Goal: Information Seeking & Learning: Find contact information

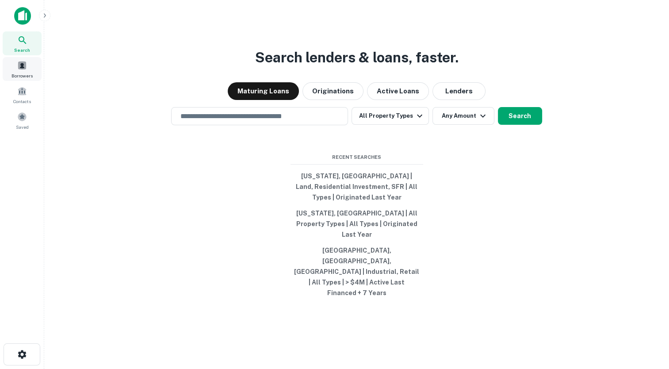
click at [26, 66] on span at bounding box center [22, 66] width 10 height 10
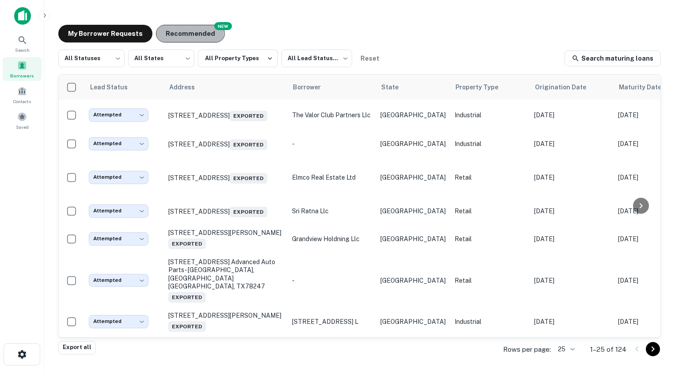
click at [177, 32] on button "Recommended" at bounding box center [190, 34] width 69 height 18
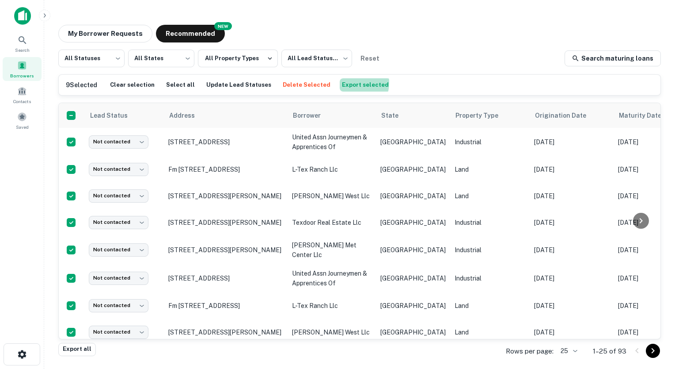
click at [340, 83] on button "Export selected" at bounding box center [365, 84] width 51 height 13
click at [94, 34] on button "My Borrower Requests" at bounding box center [105, 34] width 94 height 18
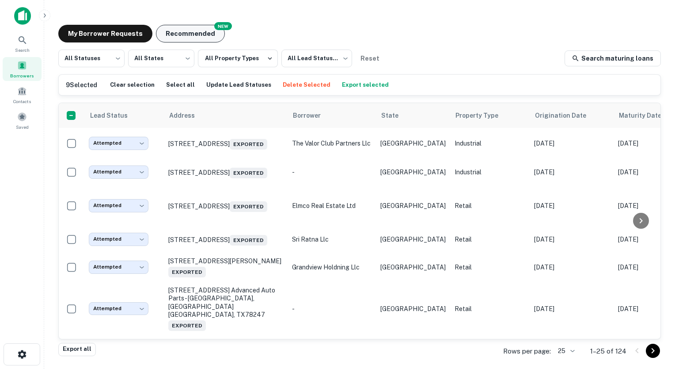
click at [178, 32] on button "Recommended" at bounding box center [190, 34] width 69 height 18
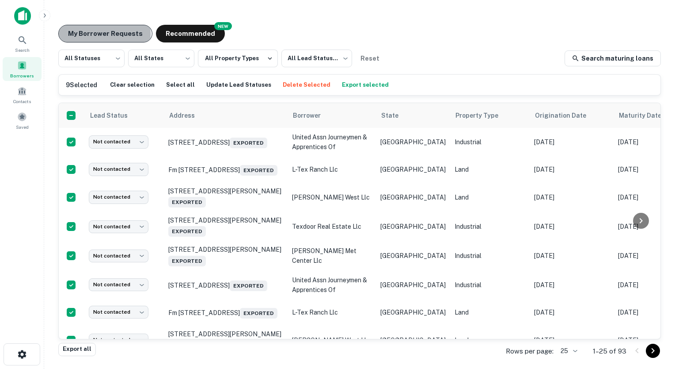
click at [97, 34] on button "My Borrower Requests" at bounding box center [105, 34] width 94 height 18
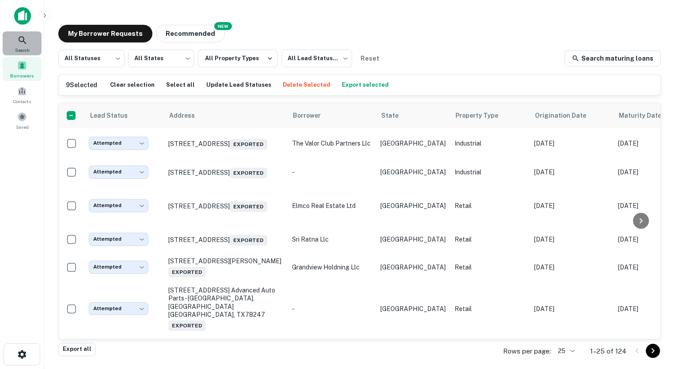
click at [24, 45] on icon at bounding box center [22, 40] width 11 height 11
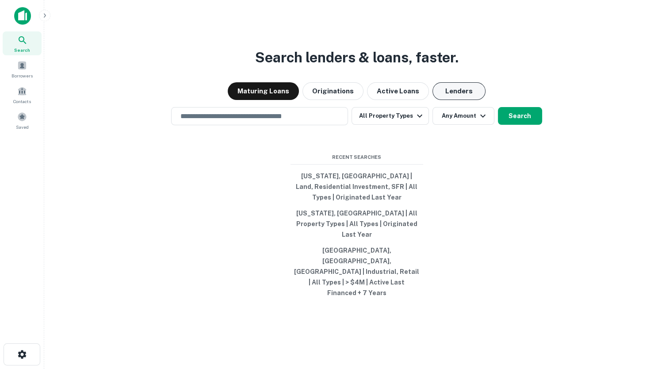
click at [440, 100] on button "Lenders" at bounding box center [458, 91] width 53 height 18
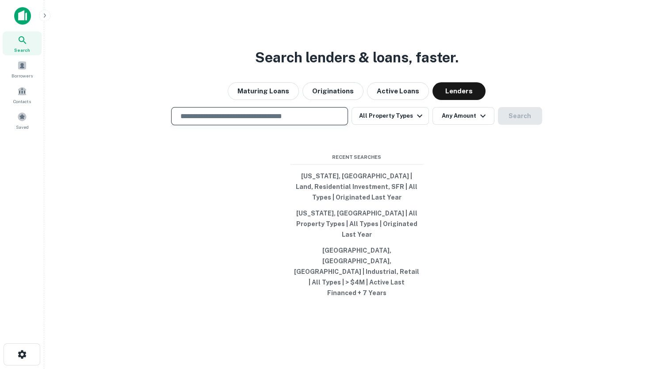
click at [219, 121] on input "text" at bounding box center [259, 116] width 169 height 10
click at [391, 100] on button "Active Loans" at bounding box center [398, 91] width 62 height 18
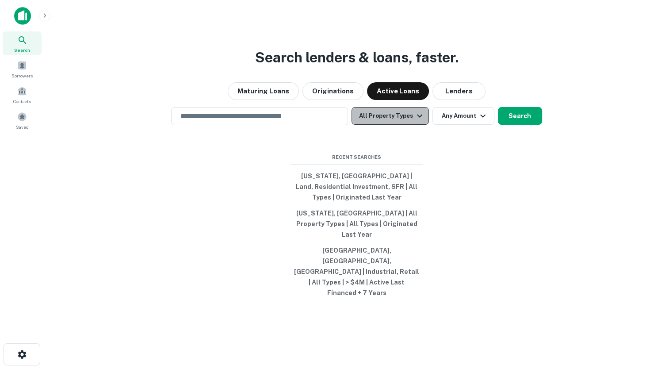
click at [395, 125] on button "All Property Types" at bounding box center [389, 116] width 77 height 18
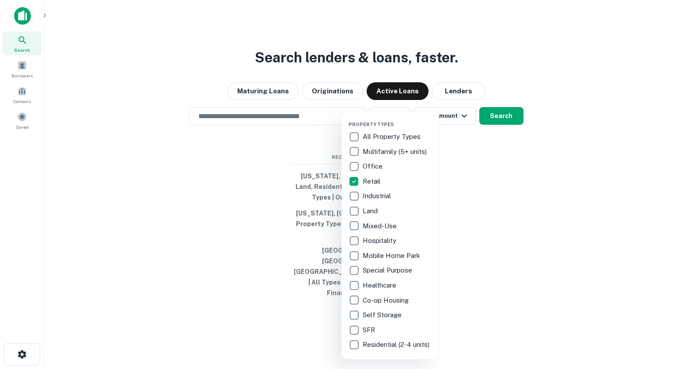
click at [471, 165] on div at bounding box center [337, 184] width 675 height 369
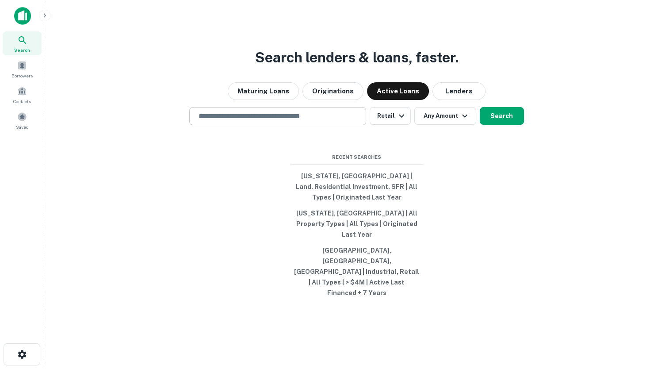
click at [311, 121] on input "text" at bounding box center [277, 116] width 169 height 10
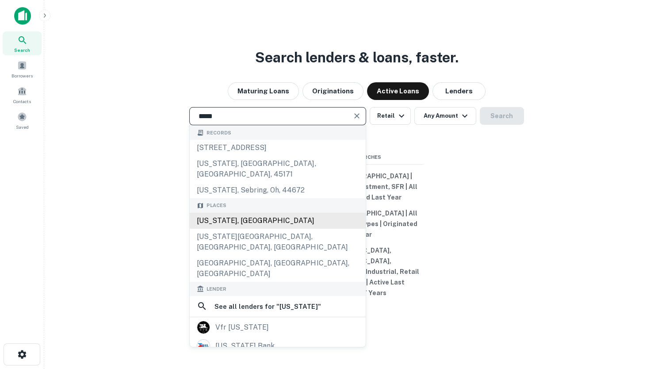
click at [228, 225] on div "Texas, USA" at bounding box center [278, 221] width 176 height 16
type input "**********"
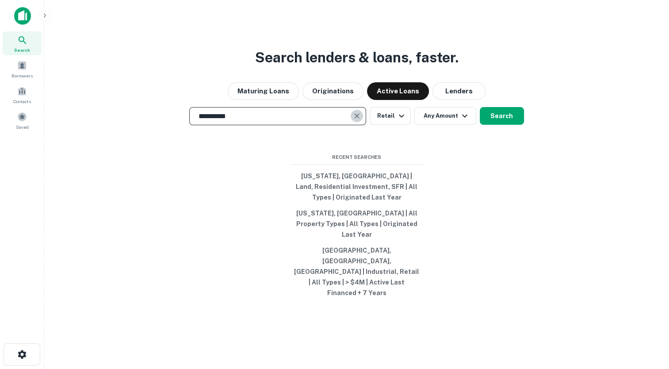
click at [356, 118] on icon "Clear" at bounding box center [356, 115] width 5 height 5
click at [269, 121] on input "text" at bounding box center [277, 116] width 169 height 10
click at [229, 155] on div "Search lenders & loans, faster. Maturing Loans Originations Active Loans Lender…" at bounding box center [356, 205] width 610 height 369
click at [222, 121] on input "******" at bounding box center [271, 116] width 156 height 10
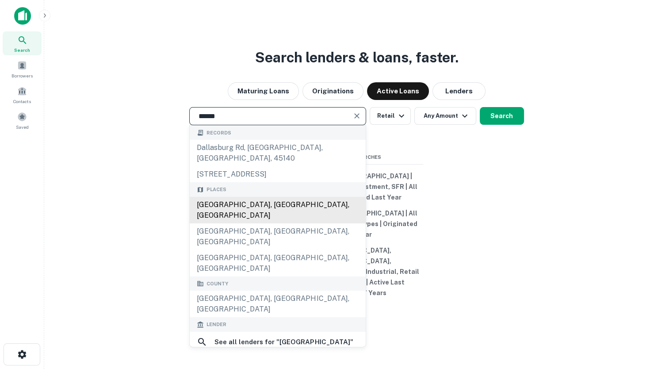
click at [224, 212] on div "Dallas, TX, USA" at bounding box center [278, 210] width 176 height 27
type input "**********"
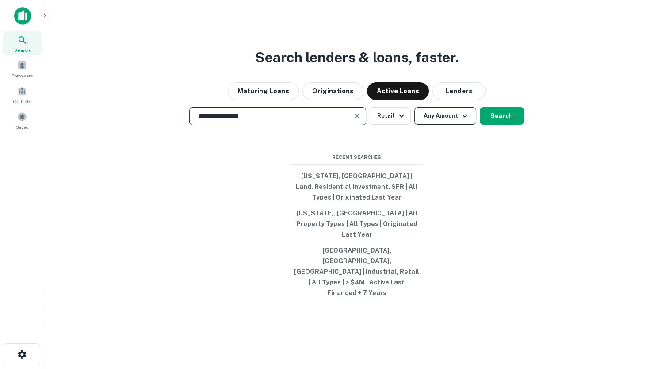
click at [462, 121] on icon "button" at bounding box center [464, 115] width 11 height 11
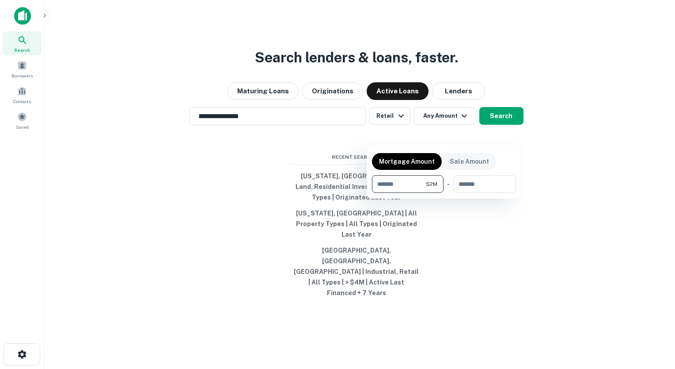
type input "*******"
click at [544, 175] on div at bounding box center [337, 184] width 675 height 369
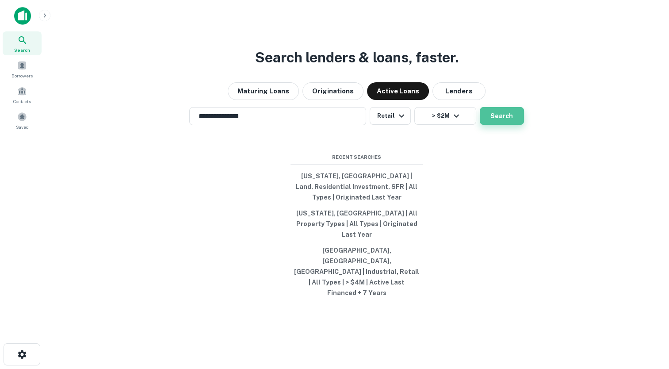
click at [499, 125] on button "Search" at bounding box center [501, 116] width 44 height 18
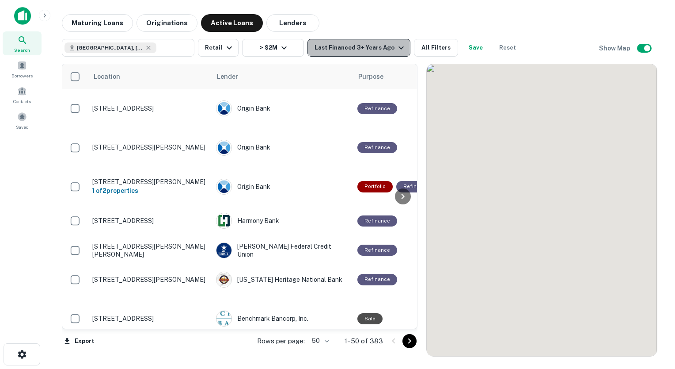
click at [396, 47] on icon "button" at bounding box center [401, 47] width 11 height 11
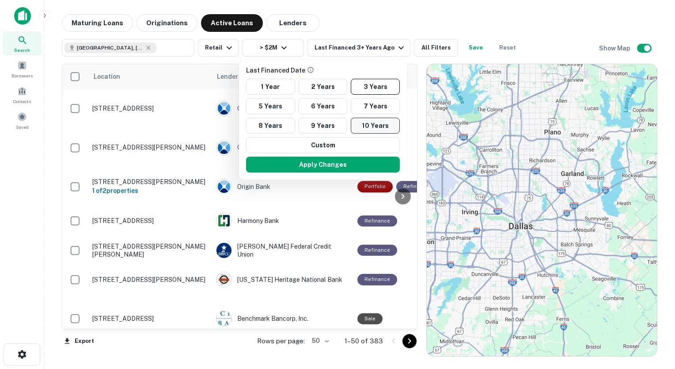
click at [375, 124] on button "10 Years" at bounding box center [375, 126] width 49 height 16
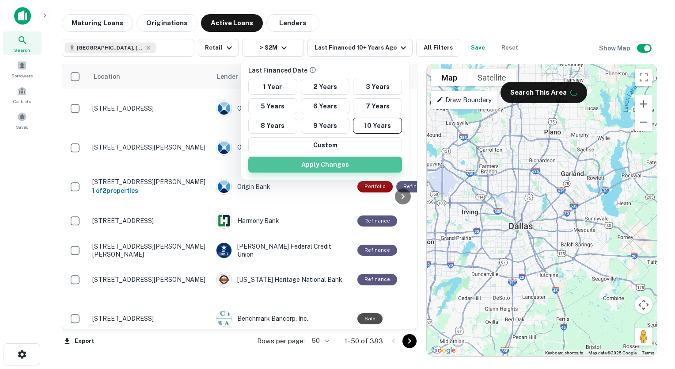
click at [336, 165] on button "Apply Changes" at bounding box center [325, 164] width 154 height 16
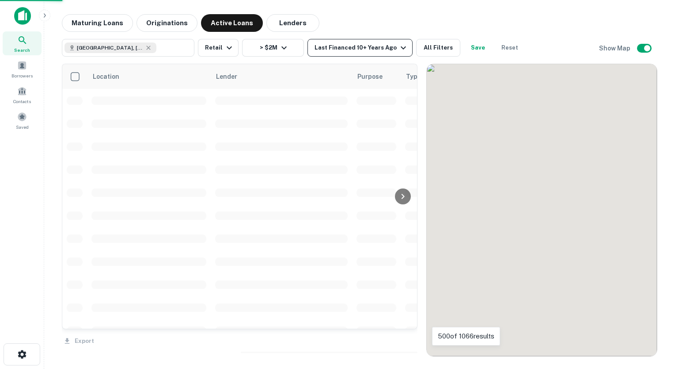
click at [398, 47] on icon "button" at bounding box center [403, 47] width 11 height 11
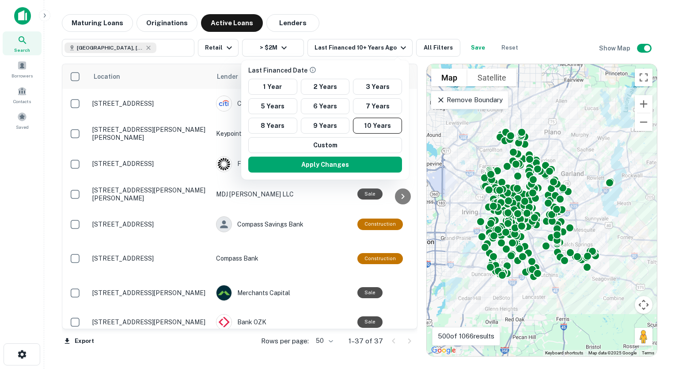
click at [369, 15] on div at bounding box center [337, 184] width 675 height 369
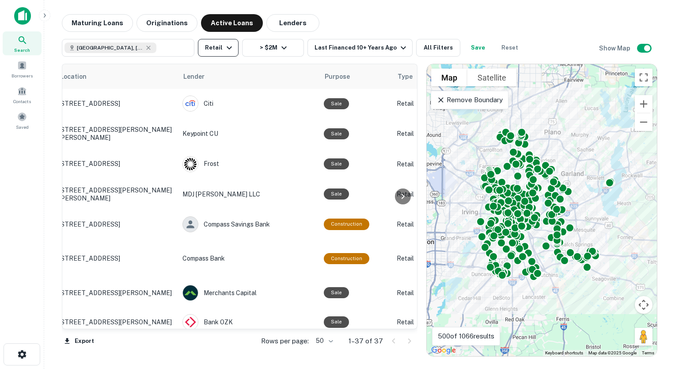
scroll to position [0, 22]
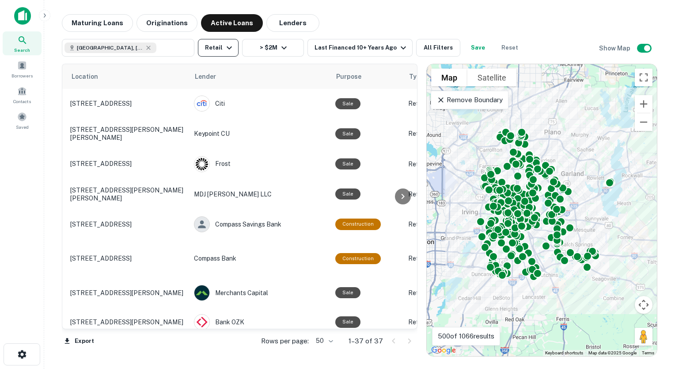
click at [228, 47] on icon "button" at bounding box center [229, 47] width 11 height 11
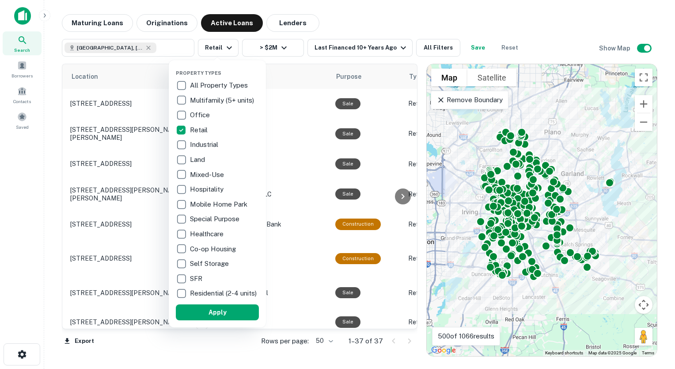
click at [361, 19] on div at bounding box center [337, 184] width 675 height 369
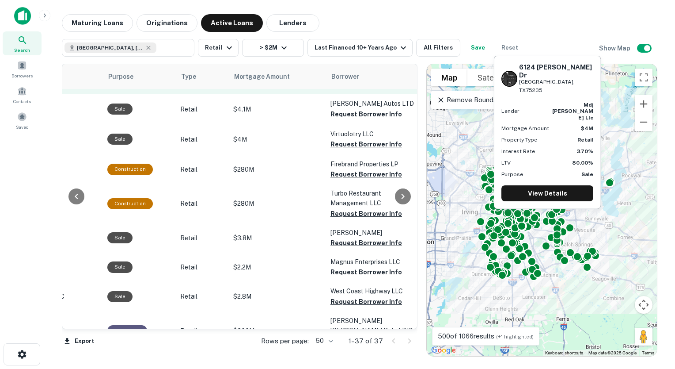
scroll to position [55, 291]
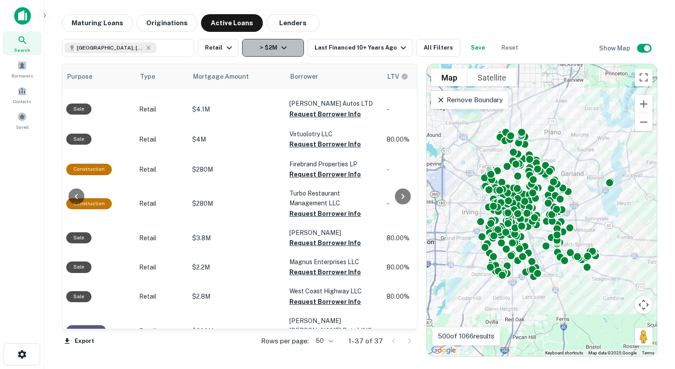
click at [282, 47] on icon "button" at bounding box center [284, 47] width 11 height 11
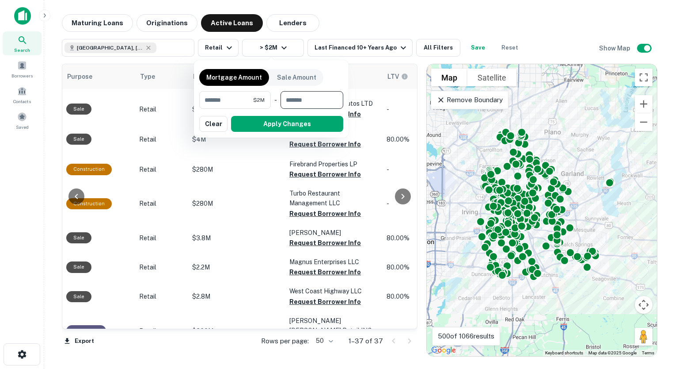
click at [291, 103] on input "number" at bounding box center [309, 100] width 57 height 18
type input "********"
click at [300, 125] on button "Apply Changes" at bounding box center [287, 124] width 112 height 16
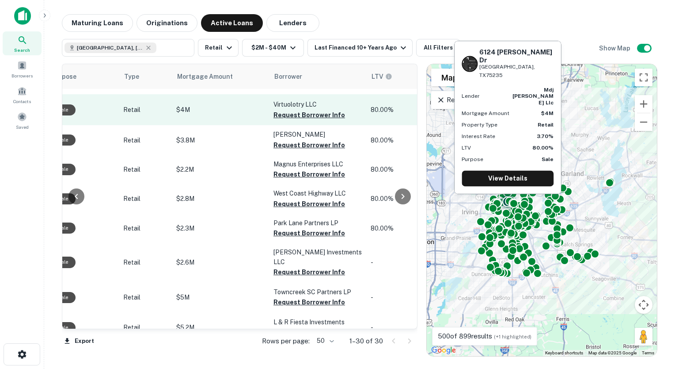
scroll to position [55, 313]
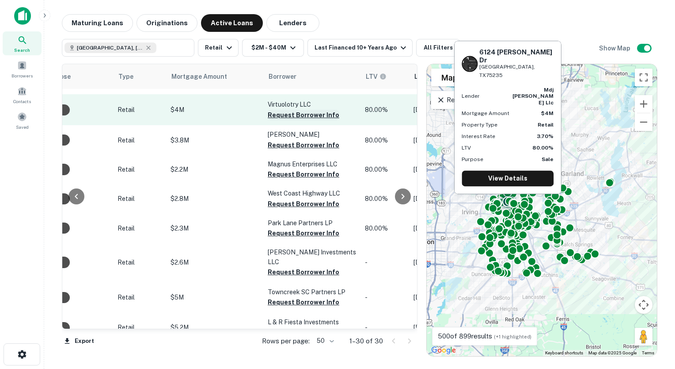
click at [282, 114] on button "Request Borrower Info" at bounding box center [304, 115] width 72 height 11
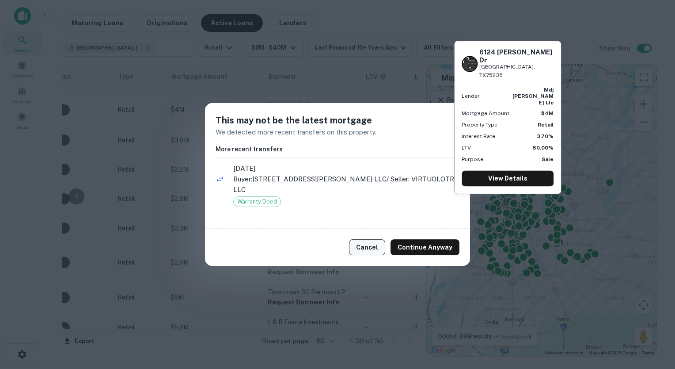
click at [375, 241] on button "Cancel" at bounding box center [367, 247] width 36 height 16
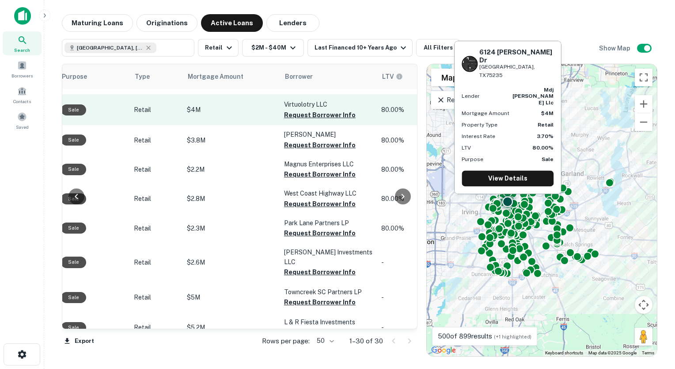
scroll to position [55, 297]
click at [311, 115] on button "Request Borrower Info" at bounding box center [320, 115] width 72 height 11
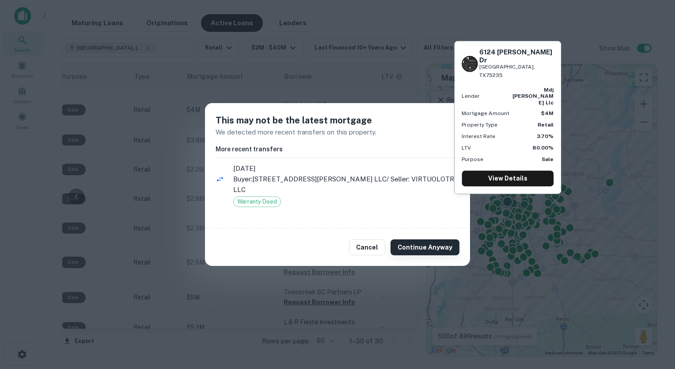
click at [415, 245] on button "Continue Anyway" at bounding box center [425, 247] width 69 height 16
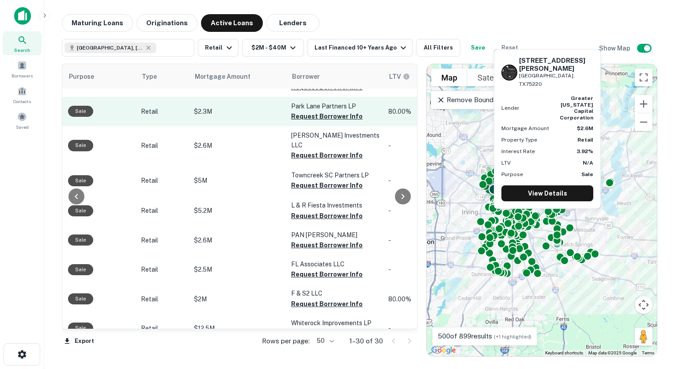
scroll to position [171, 296]
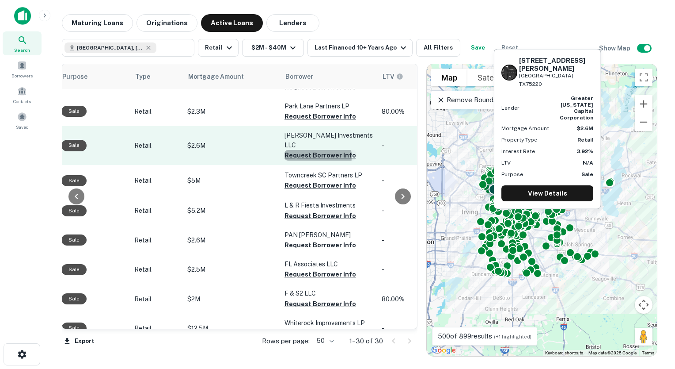
click at [302, 150] on button "Request Borrower Info" at bounding box center [321, 155] width 72 height 11
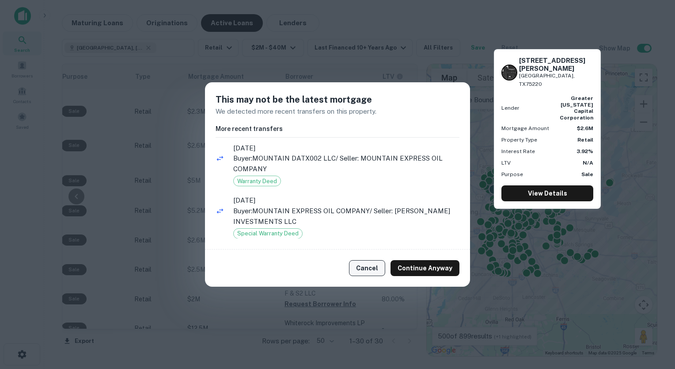
click at [370, 266] on button "Cancel" at bounding box center [367, 268] width 36 height 16
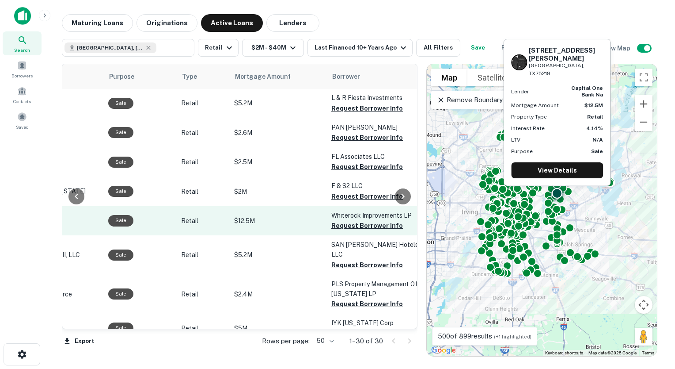
scroll to position [279, 248]
click at [334, 220] on button "Request Borrower Info" at bounding box center [369, 225] width 72 height 11
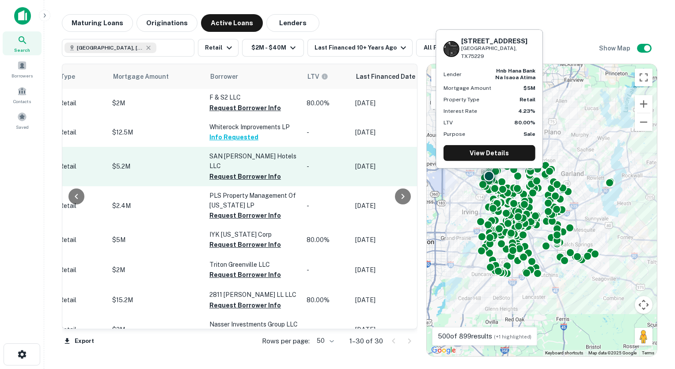
scroll to position [367, 371]
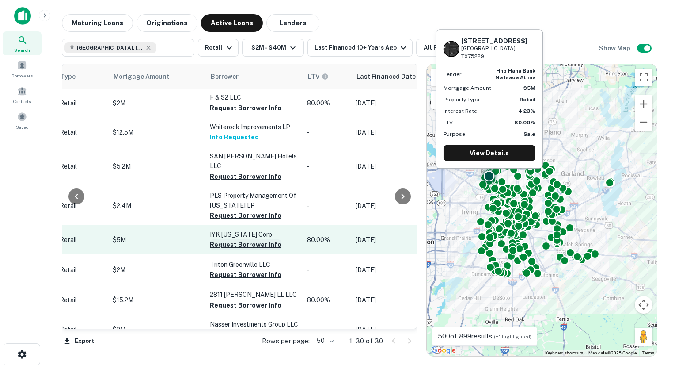
click at [235, 239] on button "Request Borrower Info" at bounding box center [246, 244] width 72 height 11
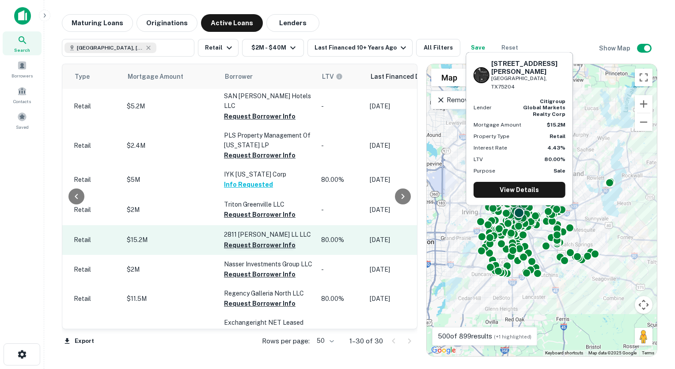
scroll to position [427, 356]
click at [262, 239] on button "Request Borrower Info" at bounding box center [260, 244] width 72 height 11
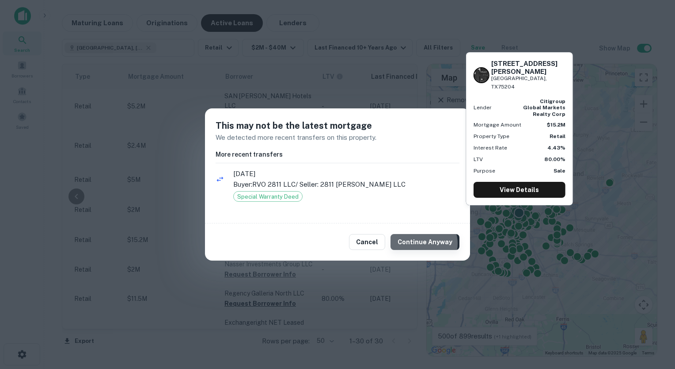
click at [426, 243] on button "Continue Anyway" at bounding box center [425, 242] width 69 height 16
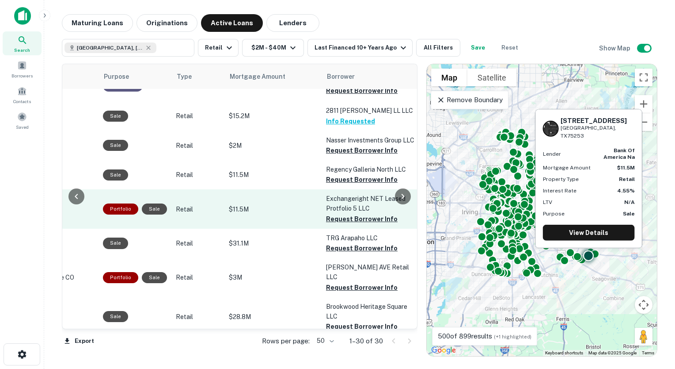
scroll to position [551, 309]
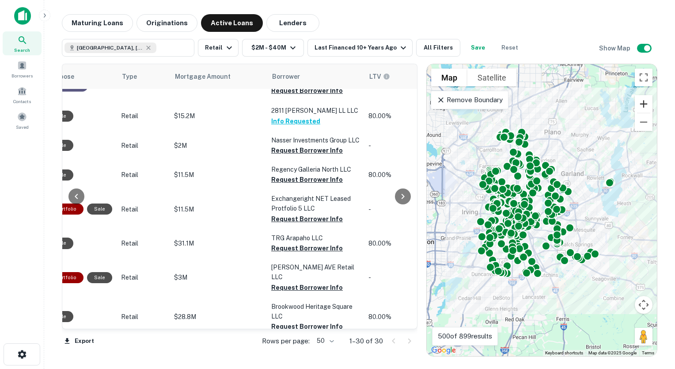
click at [645, 105] on button "Zoom in" at bounding box center [644, 104] width 18 height 18
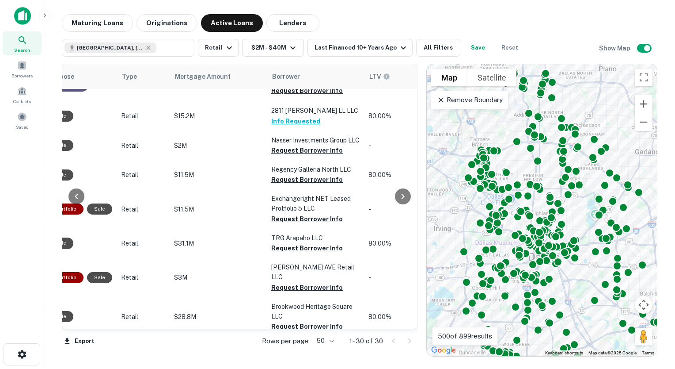
drag, startPoint x: 583, startPoint y: 134, endPoint x: 631, endPoint y: 149, distance: 49.6
click at [631, 149] on div "To activate drag with keyboard, press Alt + Enter. Once in keyboard drag state,…" at bounding box center [542, 210] width 230 height 292
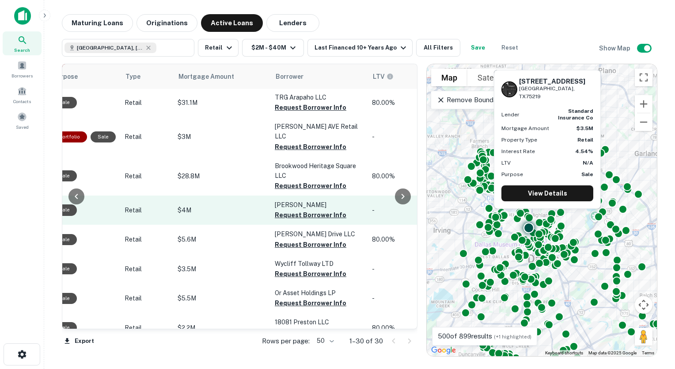
scroll to position [691, 307]
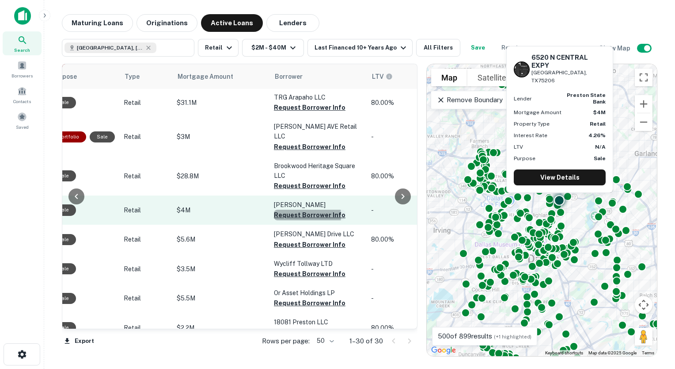
click at [292, 209] on button "Request Borrower Info" at bounding box center [310, 214] width 72 height 11
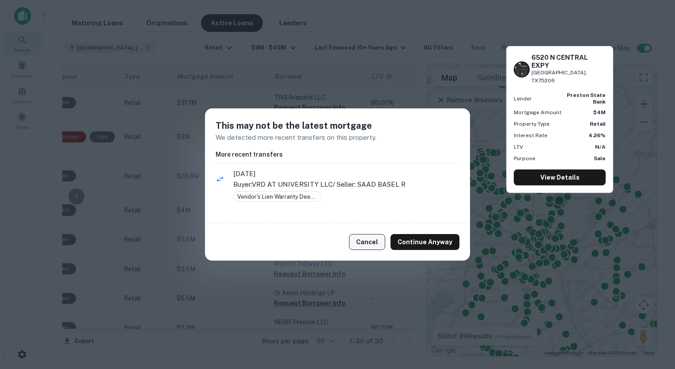
click at [366, 247] on button "Cancel" at bounding box center [367, 242] width 36 height 16
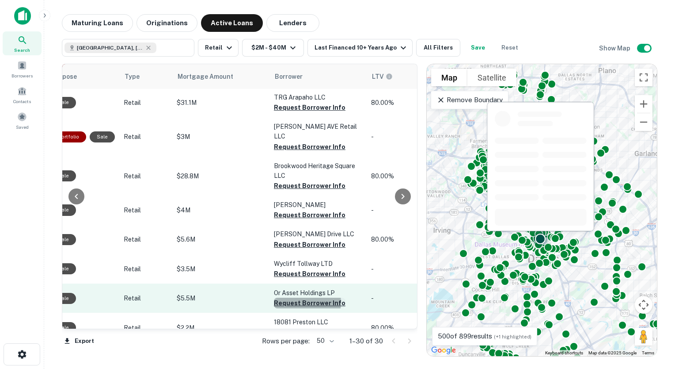
click at [301, 297] on button "Request Borrower Info" at bounding box center [310, 302] width 72 height 11
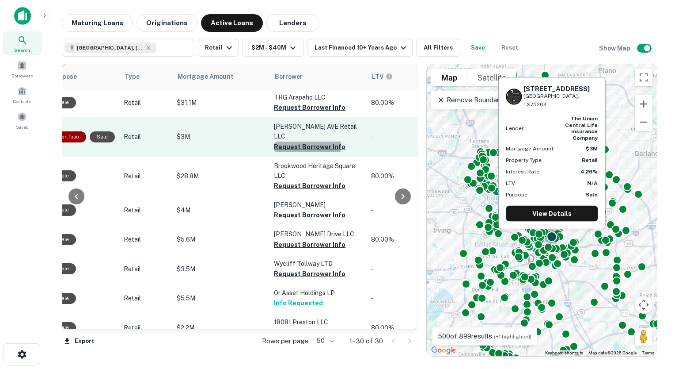
click at [285, 141] on button "Request Borrower Info" at bounding box center [310, 146] width 72 height 11
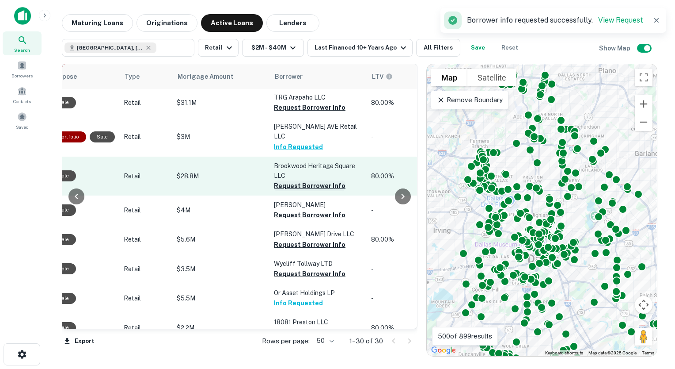
click at [289, 180] on button "Request Borrower Info" at bounding box center [310, 185] width 72 height 11
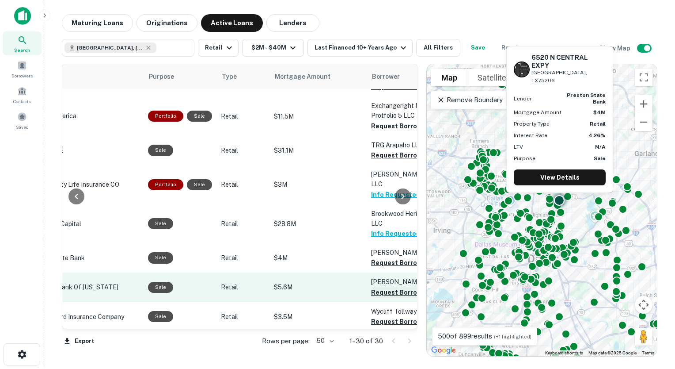
scroll to position [644, 216]
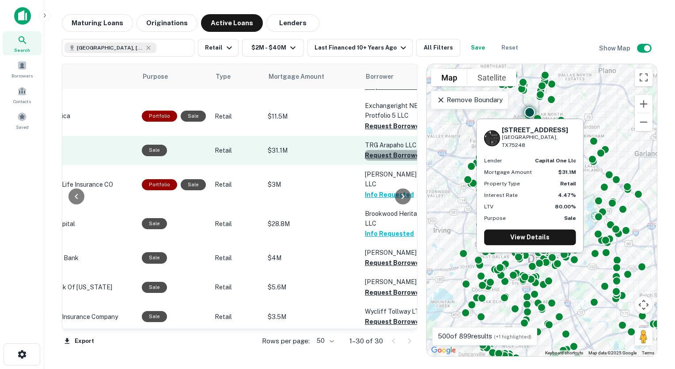
click at [370, 150] on button "Request Borrower Info" at bounding box center [401, 155] width 72 height 11
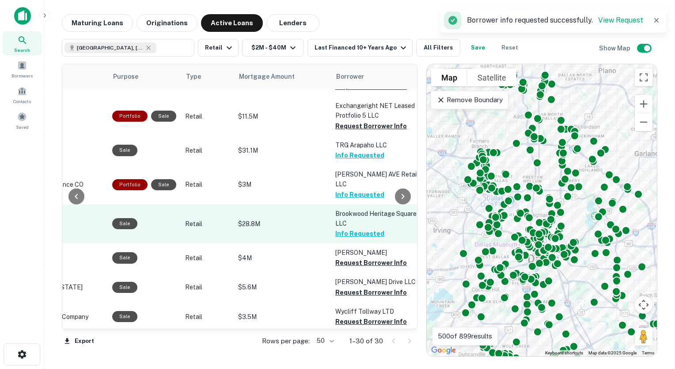
scroll to position [644, 249]
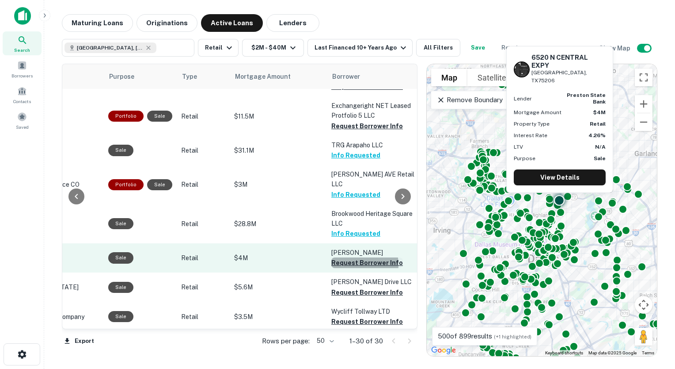
click at [348, 257] on button "Request Borrower Info" at bounding box center [367, 262] width 72 height 11
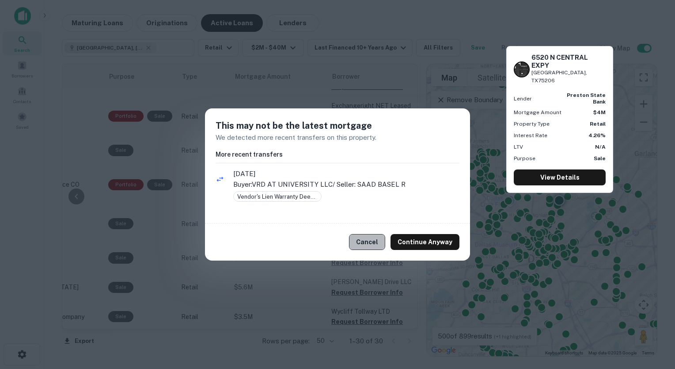
click at [372, 242] on button "Cancel" at bounding box center [367, 242] width 36 height 16
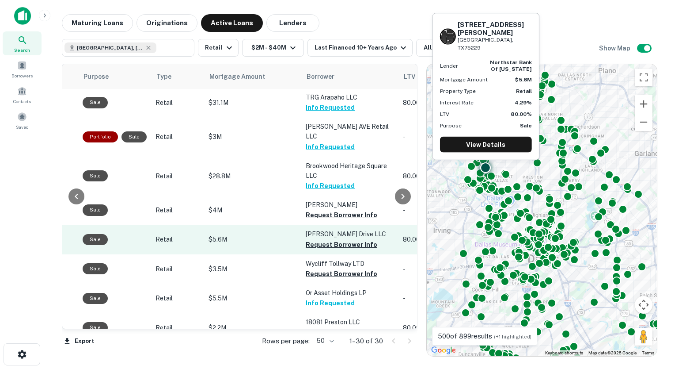
scroll to position [691, 280]
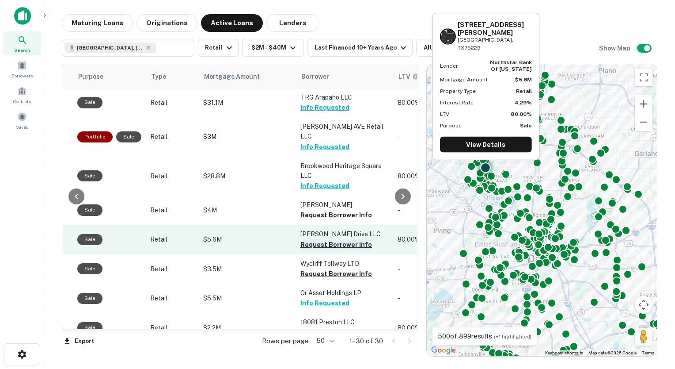
click at [339, 239] on button "Request Borrower Info" at bounding box center [336, 244] width 72 height 11
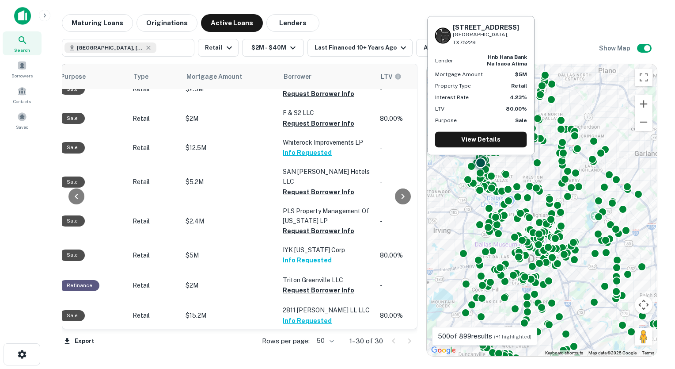
scroll to position [352, 299]
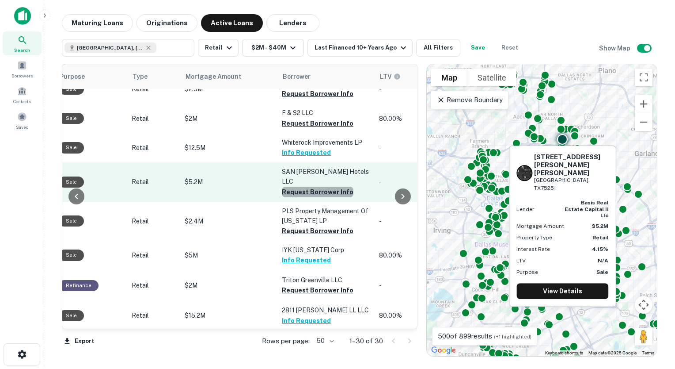
click at [332, 186] on button "Request Borrower Info" at bounding box center [318, 191] width 72 height 11
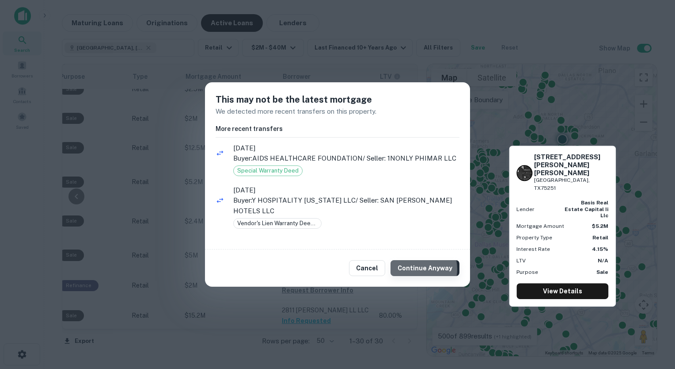
click at [417, 269] on button "Continue Anyway" at bounding box center [425, 268] width 69 height 16
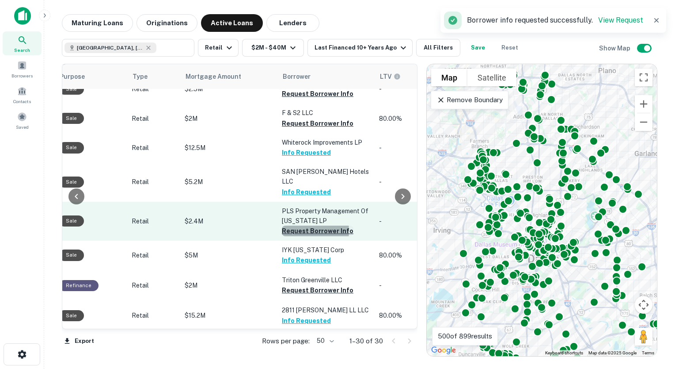
click at [294, 225] on button "Request Borrower Info" at bounding box center [318, 230] width 72 height 11
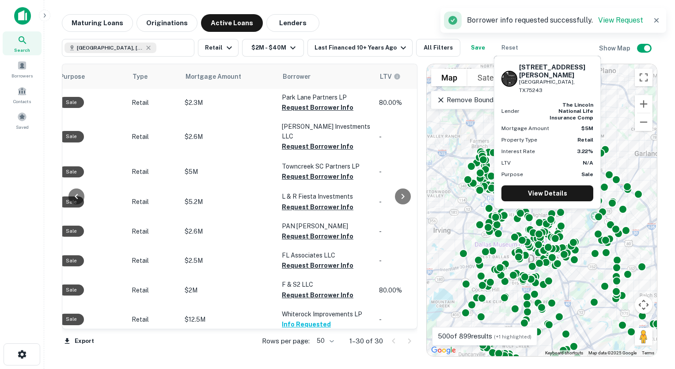
scroll to position [160, 299]
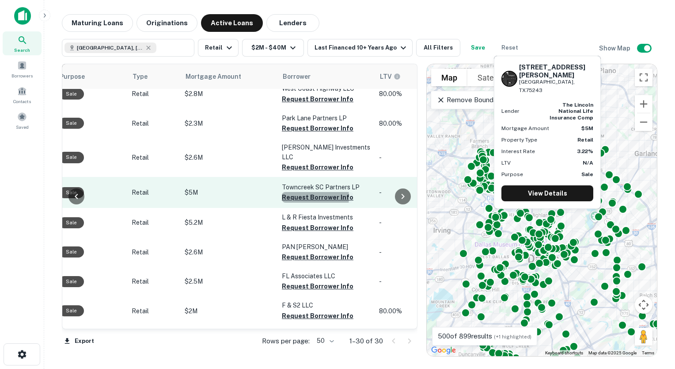
click at [298, 192] on button "Request Borrower Info" at bounding box center [318, 197] width 72 height 11
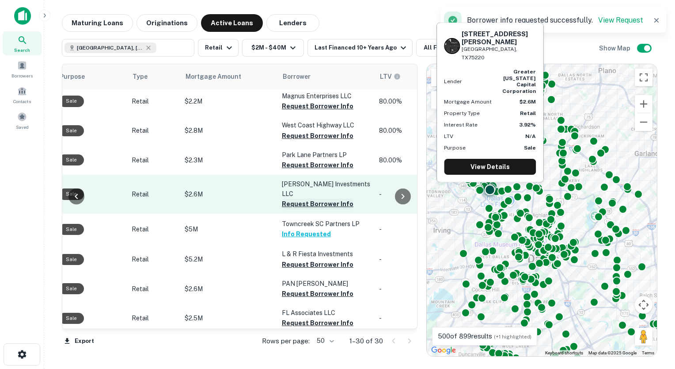
scroll to position [122, 299]
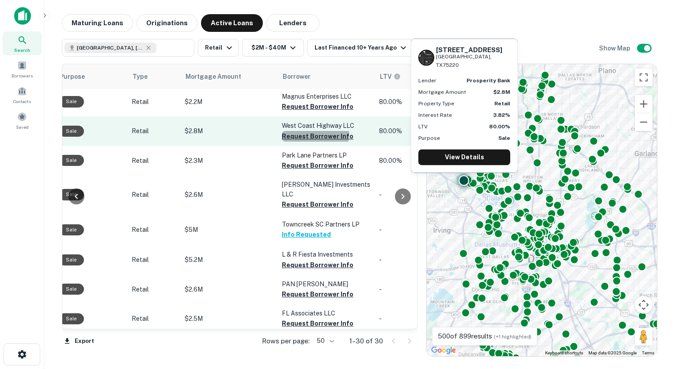
click at [305, 135] on button "Request Borrower Info" at bounding box center [318, 136] width 72 height 11
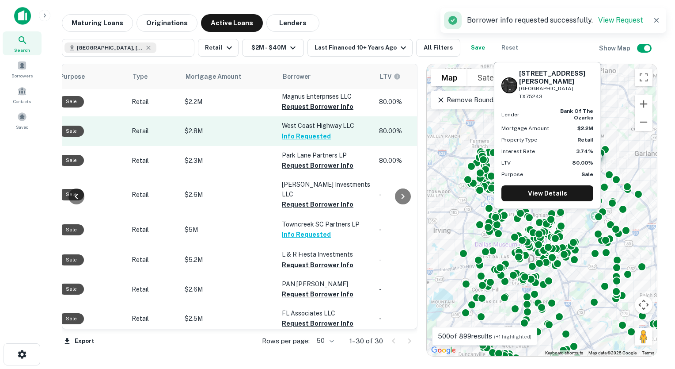
scroll to position [74, 299]
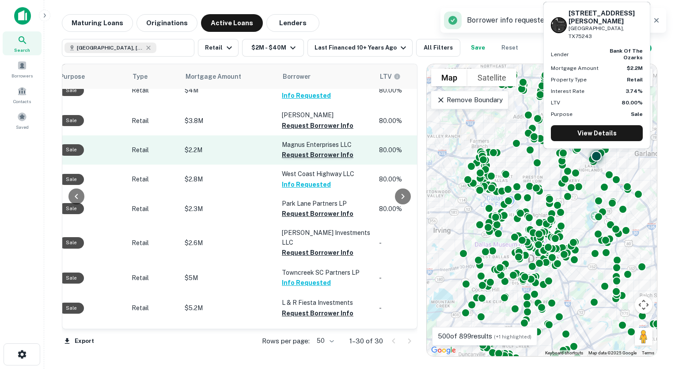
click at [307, 153] on button "Request Borrower Info" at bounding box center [318, 154] width 72 height 11
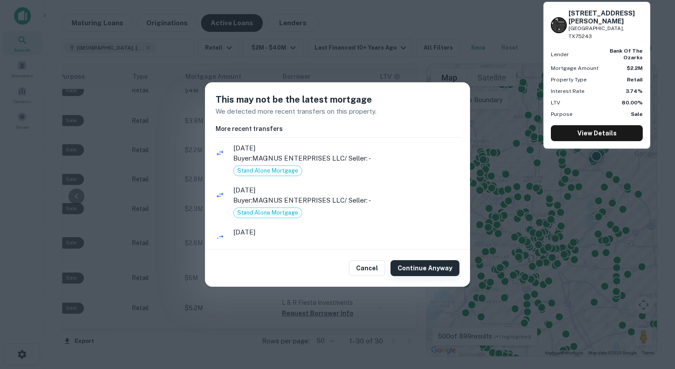
click at [402, 265] on button "Continue Anyway" at bounding box center [425, 268] width 69 height 16
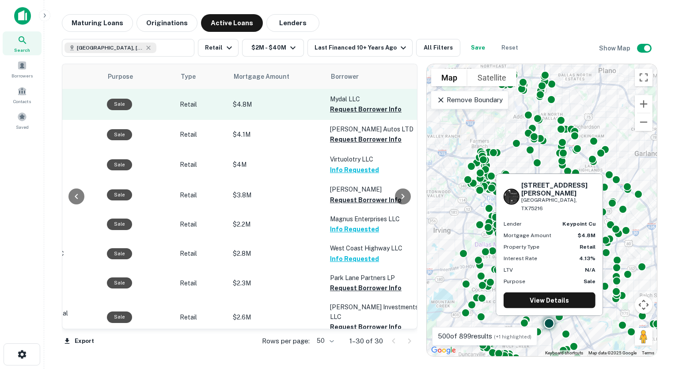
scroll to position [0, 266]
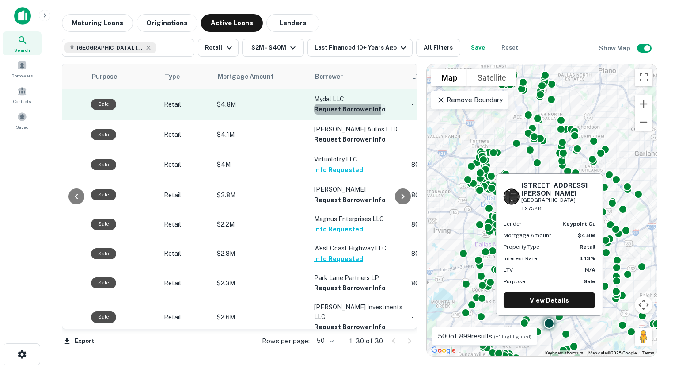
click at [335, 110] on button "Request Borrower Info" at bounding box center [350, 109] width 72 height 11
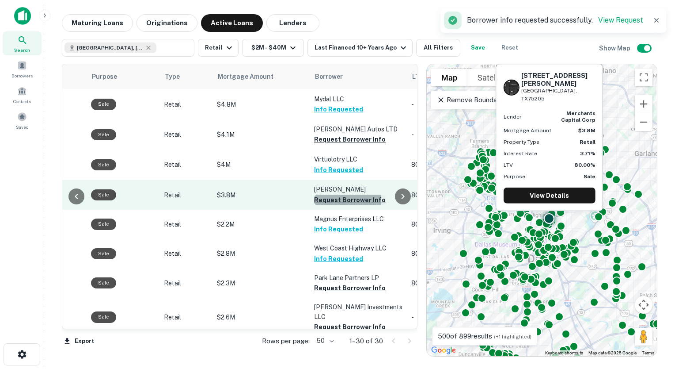
click at [319, 200] on button "Request Borrower Info" at bounding box center [350, 199] width 72 height 11
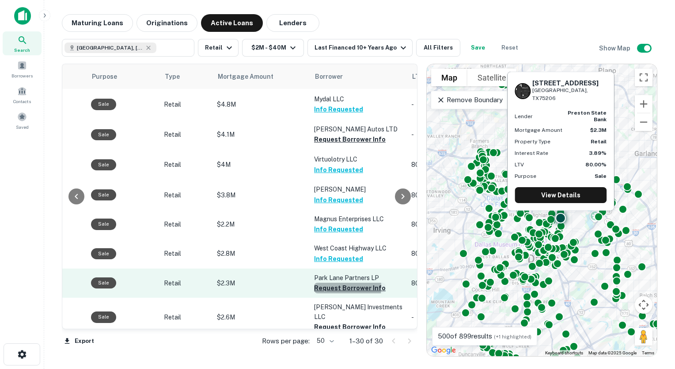
click at [320, 287] on button "Request Borrower Info" at bounding box center [350, 287] width 72 height 11
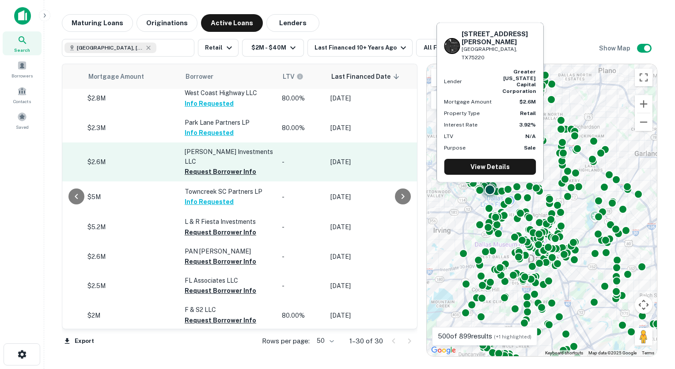
scroll to position [155, 334]
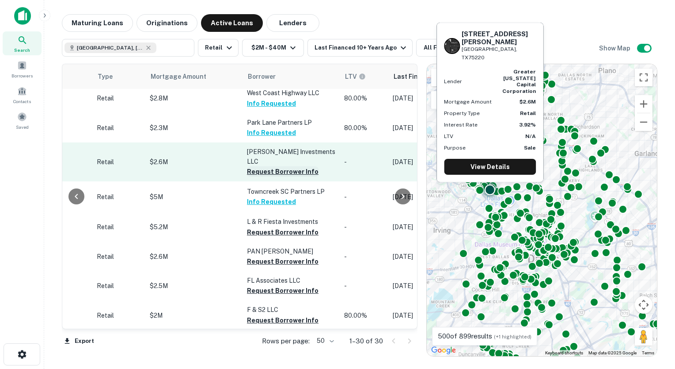
click at [288, 166] on button "Request Borrower Info" at bounding box center [283, 171] width 72 height 11
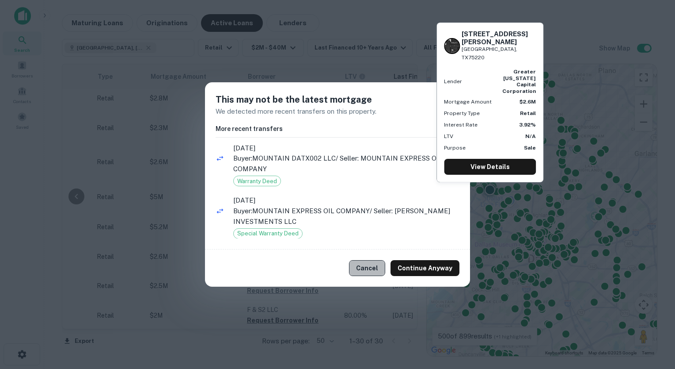
click at [377, 269] on button "Cancel" at bounding box center [367, 268] width 36 height 16
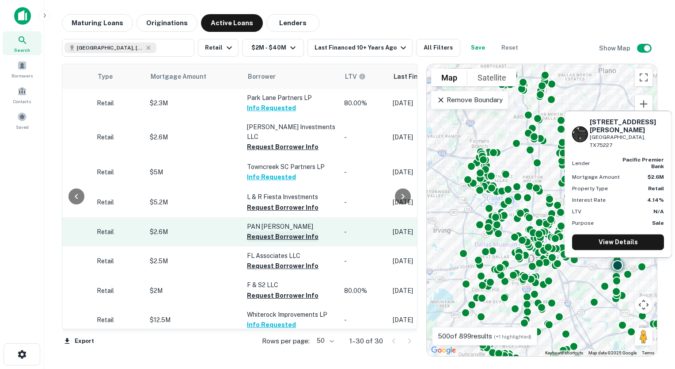
scroll to position [182, 334]
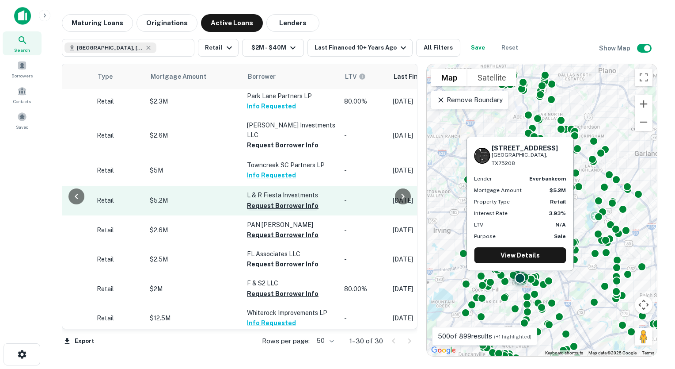
click at [261, 200] on button "Request Borrower Info" at bounding box center [283, 205] width 72 height 11
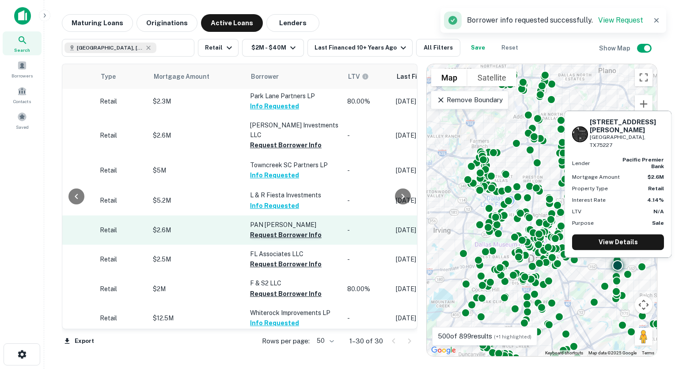
scroll to position [182, 331]
click at [270, 229] on button "Request Borrower Info" at bounding box center [286, 234] width 72 height 11
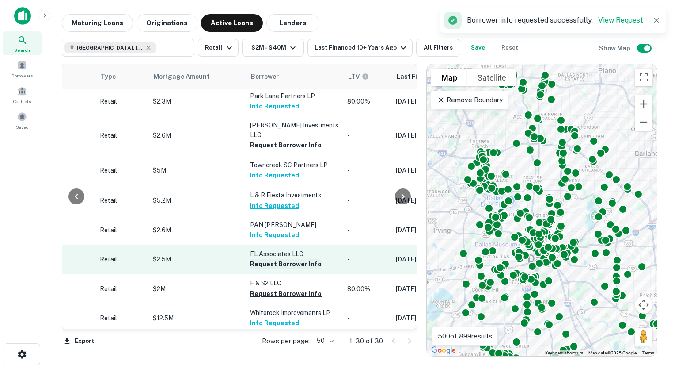
click at [267, 258] on button "Request Borrower Info" at bounding box center [286, 263] width 72 height 11
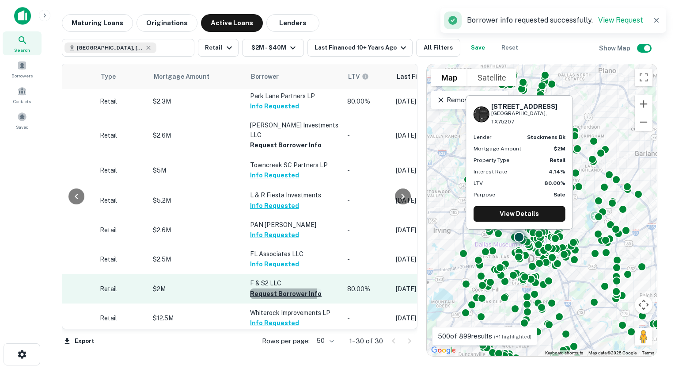
click at [260, 288] on button "Request Borrower Info" at bounding box center [286, 293] width 72 height 11
